Goal: Task Accomplishment & Management: Manage account settings

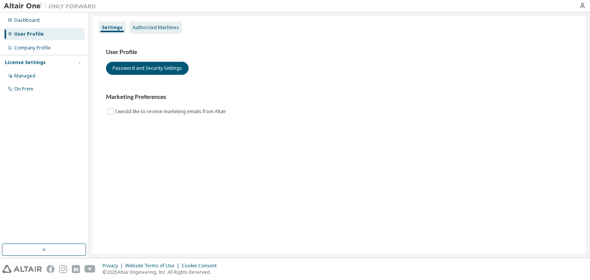
click at [169, 31] on div "Authorized Machines" at bounding box center [155, 28] width 53 height 12
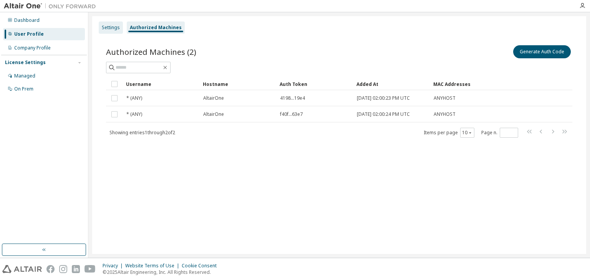
click at [113, 32] on div "Settings" at bounding box center [111, 28] width 24 height 12
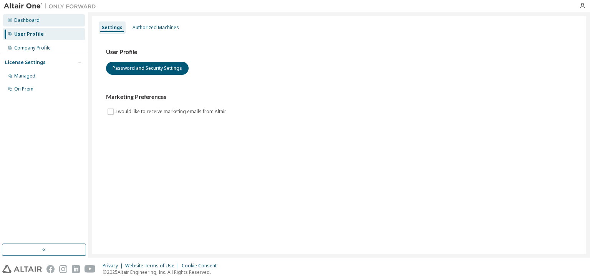
click at [22, 21] on div "Dashboard" at bounding box center [26, 20] width 25 height 6
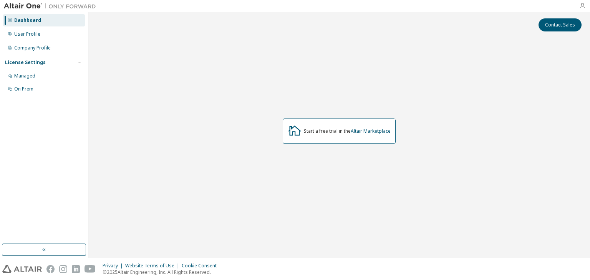
click at [581, 5] on icon "button" at bounding box center [582, 6] width 6 height 6
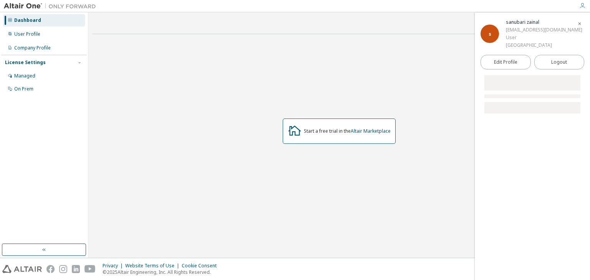
click at [522, 35] on div "User" at bounding box center [544, 38] width 76 height 8
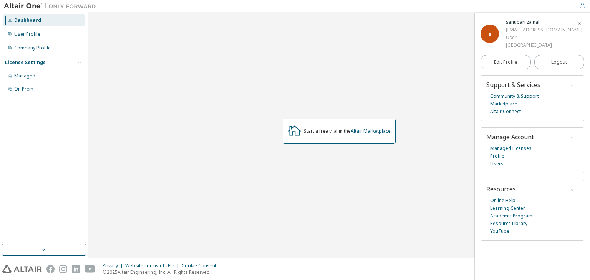
click at [516, 38] on div "User" at bounding box center [544, 38] width 76 height 8
click at [498, 167] on link "Users" at bounding box center [496, 164] width 13 height 8
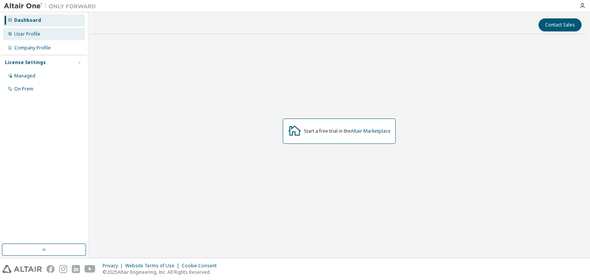
click at [32, 33] on div "User Profile" at bounding box center [27, 34] width 26 height 6
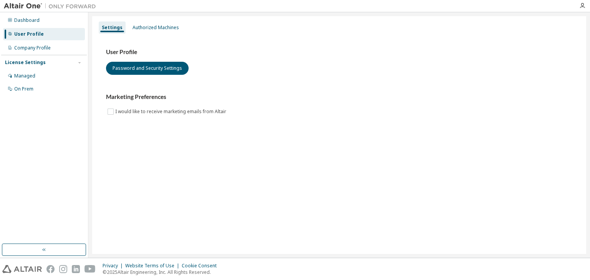
click at [123, 51] on h3 "User Profile" at bounding box center [339, 52] width 466 height 8
click at [133, 67] on button "Password and Security Settings" at bounding box center [147, 68] width 83 height 13
